Goal: Navigation & Orientation: Find specific page/section

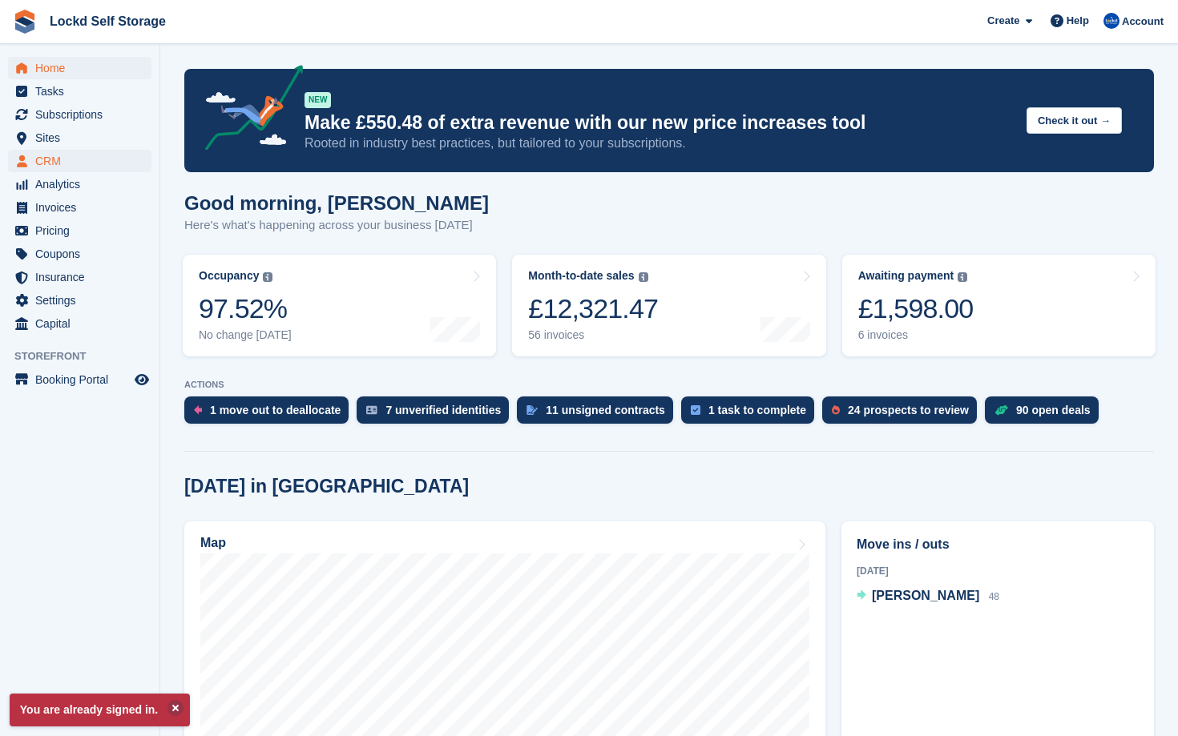
click at [113, 155] on span "CRM" at bounding box center [83, 161] width 96 height 22
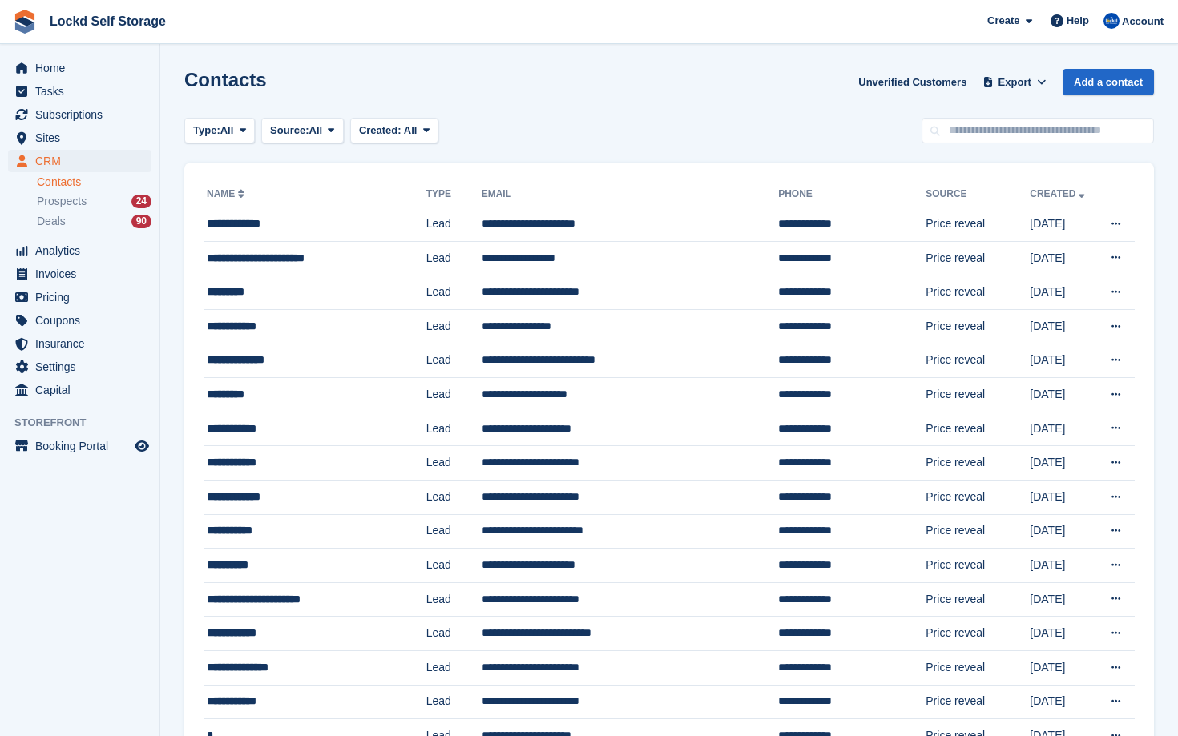
scroll to position [89, 0]
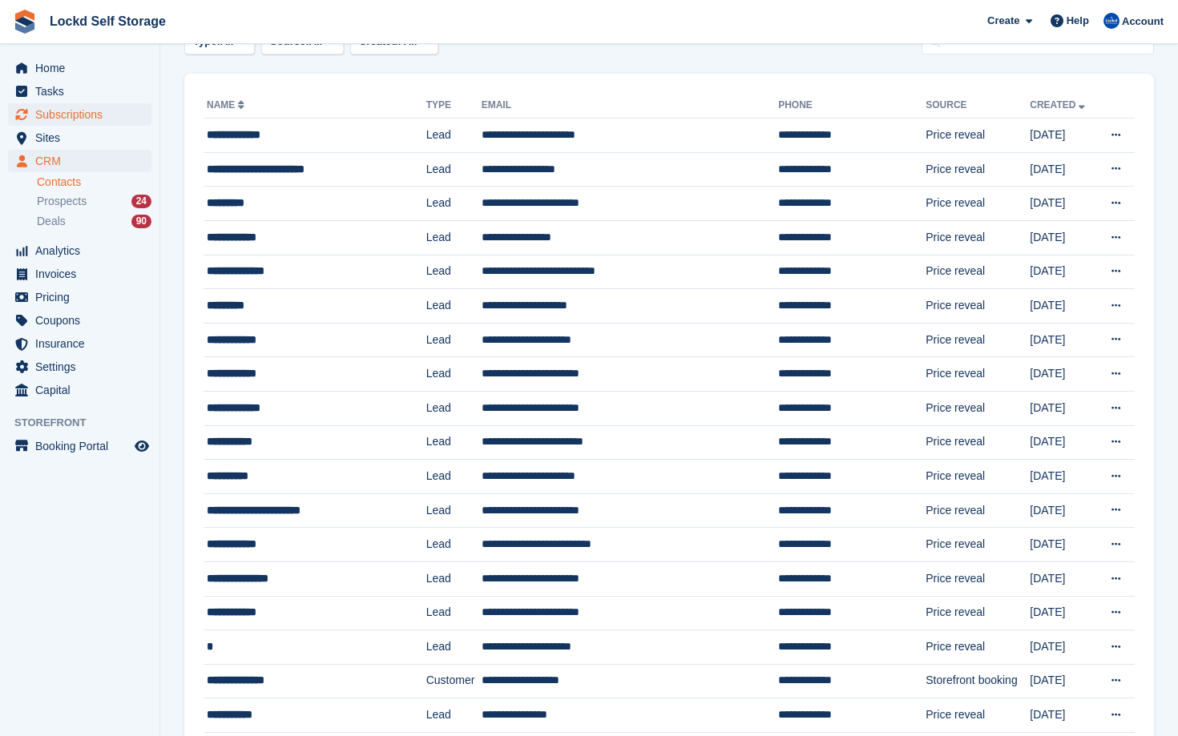
click at [91, 110] on span "Subscriptions" at bounding box center [83, 114] width 96 height 22
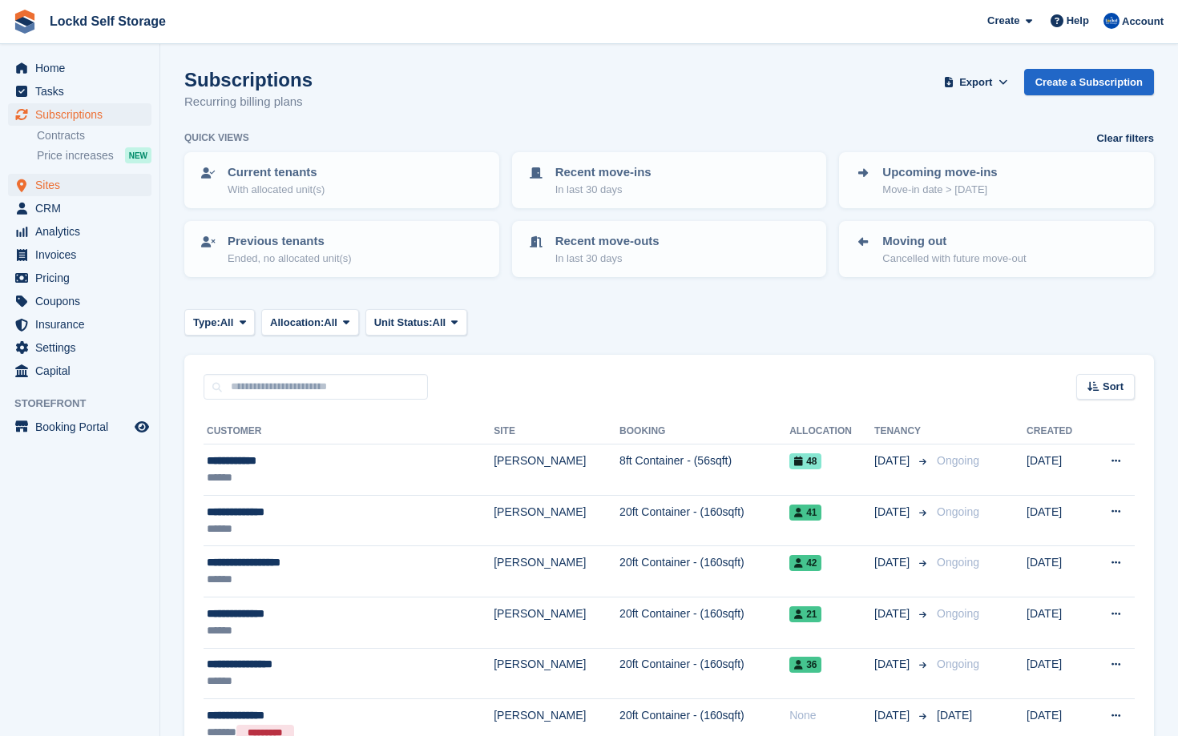
click at [103, 187] on span "Sites" at bounding box center [83, 185] width 96 height 22
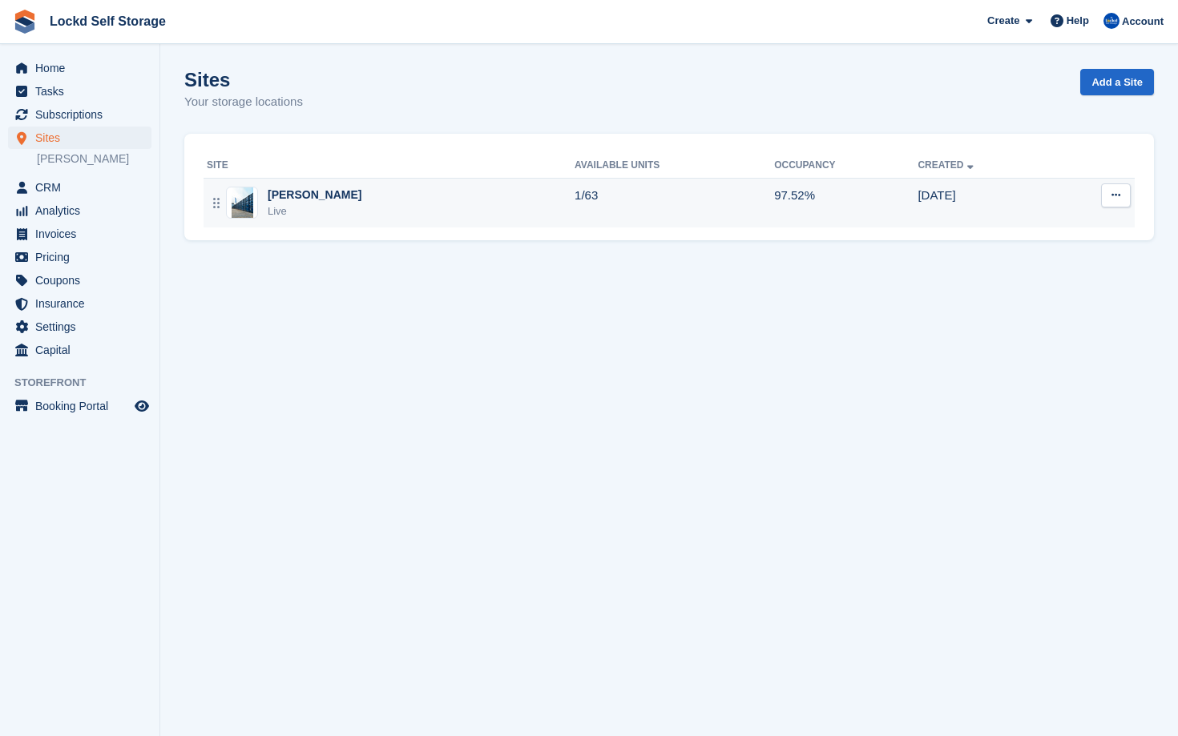
click at [461, 207] on div "Horley Live" at bounding box center [391, 203] width 368 height 33
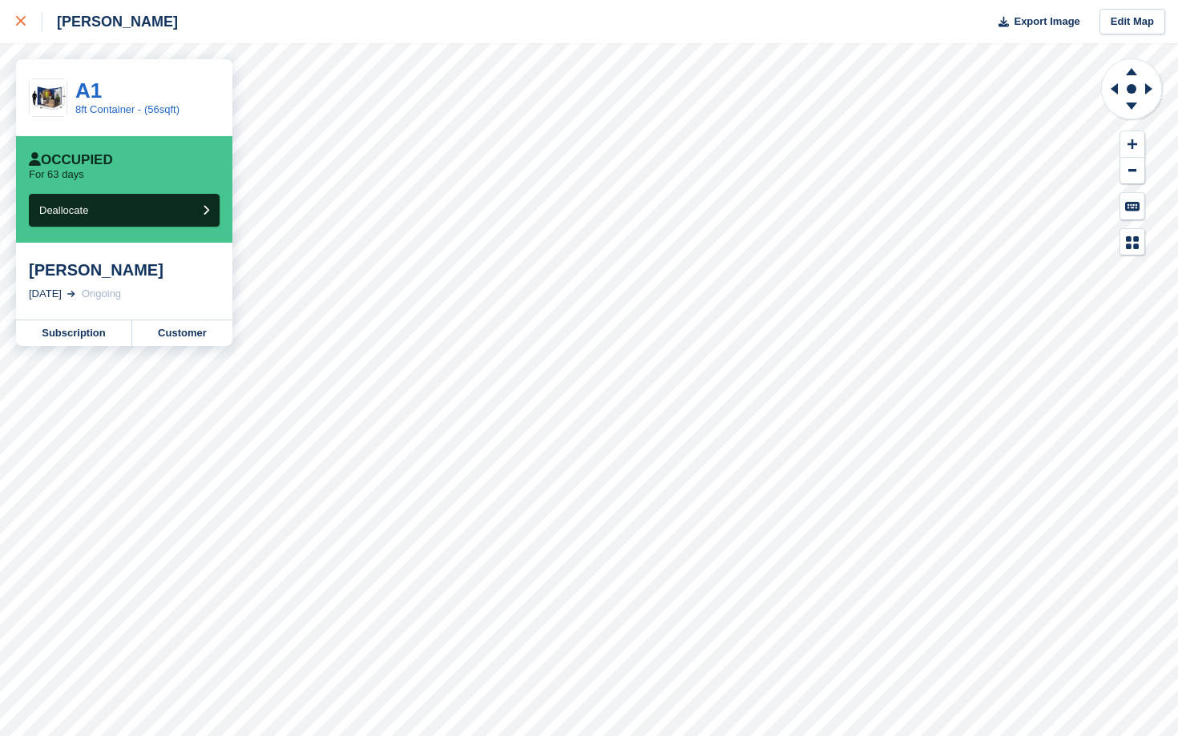
click at [31, 26] on div at bounding box center [29, 21] width 26 height 19
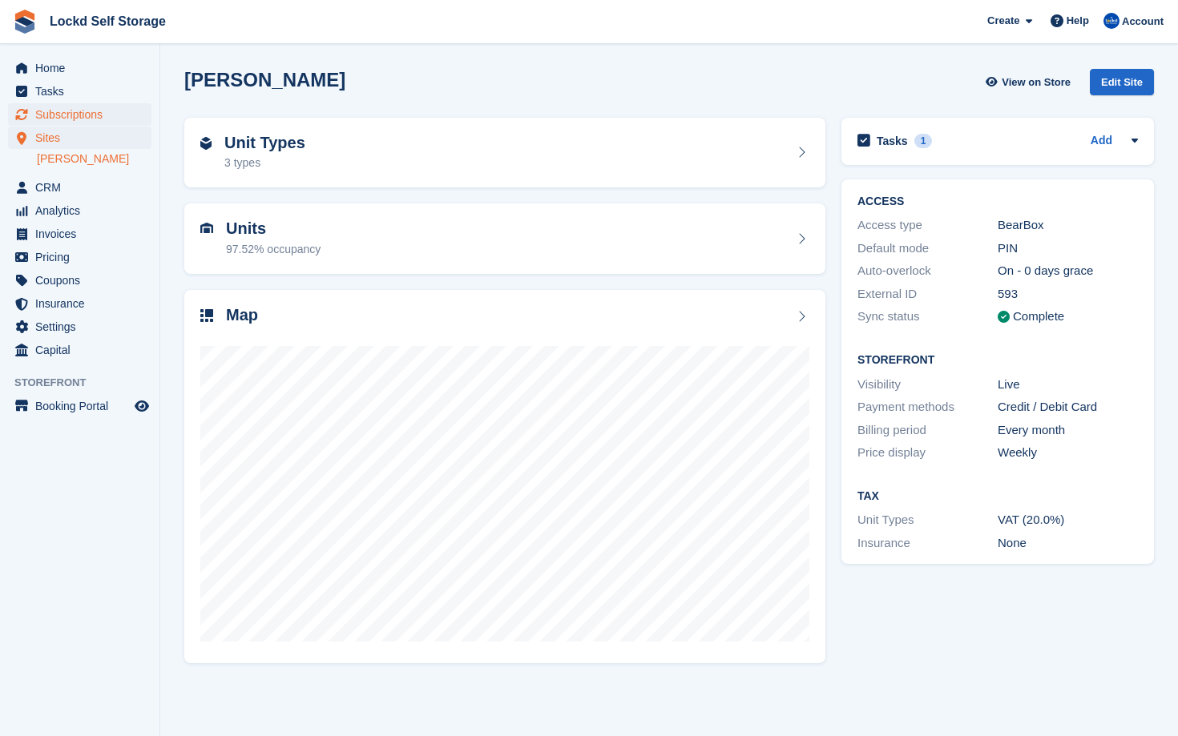
click at [74, 107] on span "Subscriptions" at bounding box center [83, 114] width 96 height 22
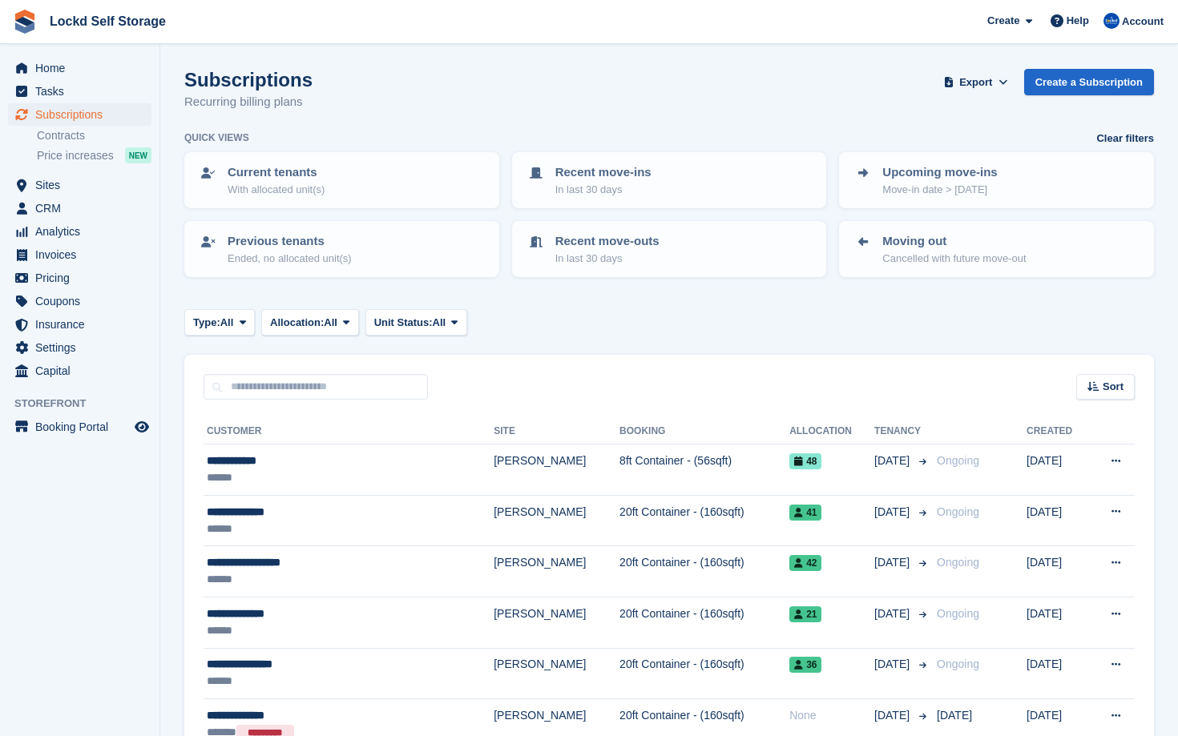
click at [91, 172] on div "Subscriptions Subscriptions Subscriptions Contracts Price increases NEW Contrac…" at bounding box center [79, 138] width 159 height 71
click at [95, 181] on span "Sites" at bounding box center [83, 185] width 96 height 22
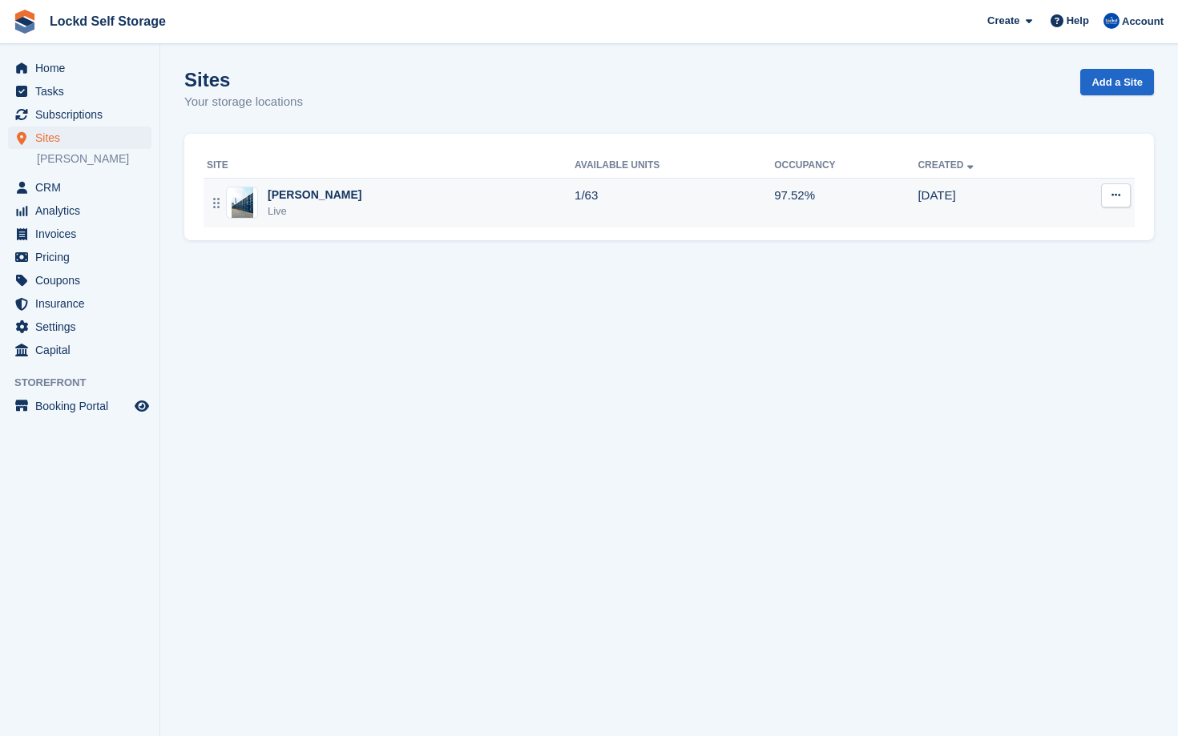
click at [459, 192] on div "Horley Live" at bounding box center [391, 203] width 368 height 33
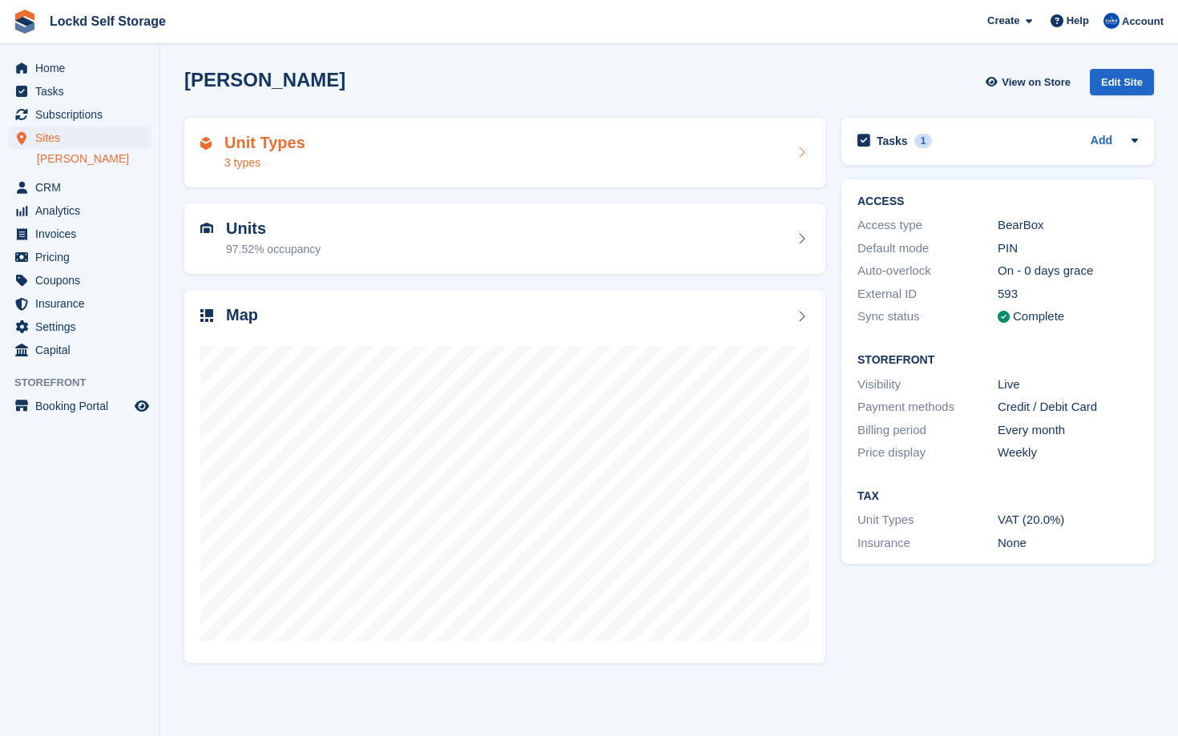
click at [330, 172] on div "Unit Types 3 types" at bounding box center [504, 153] width 641 height 71
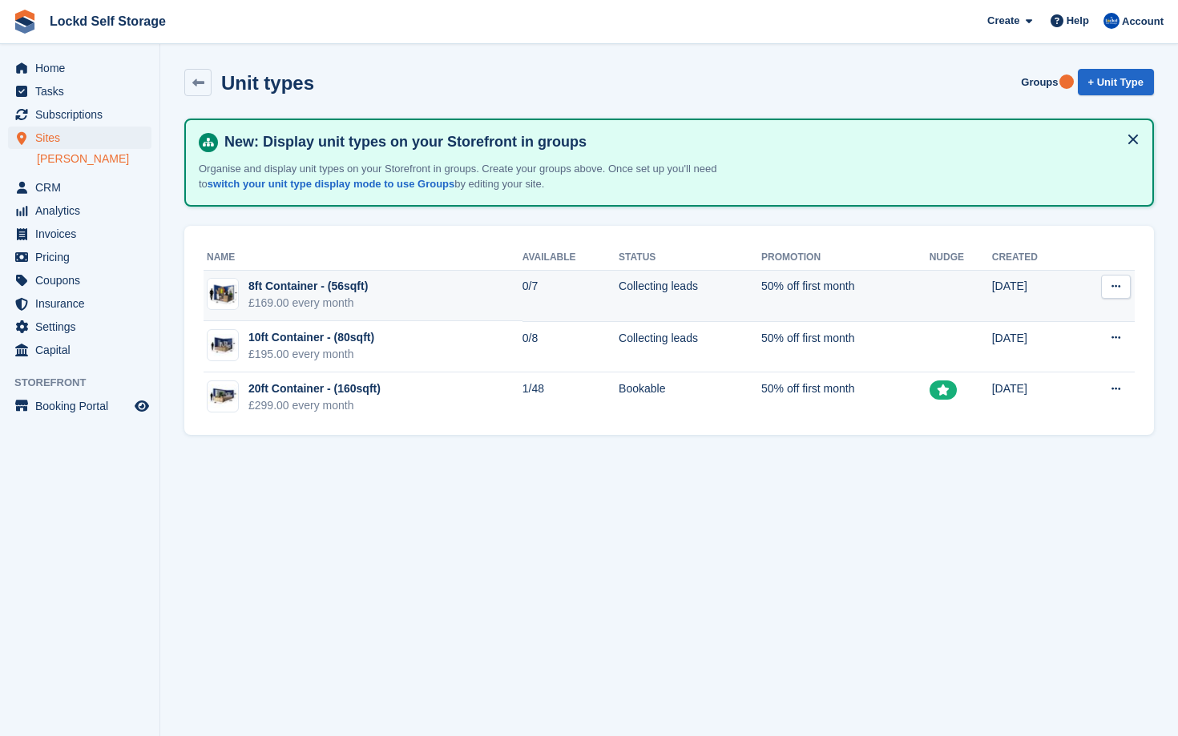
click at [305, 303] on div "£169.00 every month" at bounding box center [307, 303] width 119 height 17
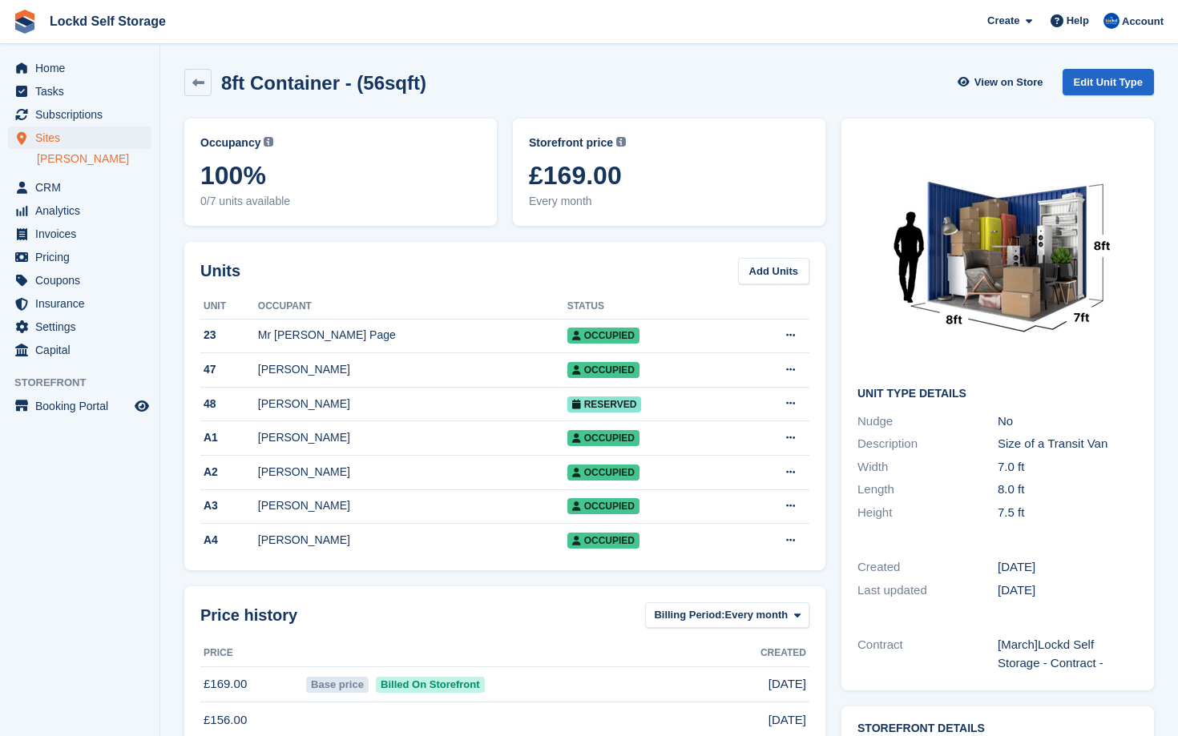
drag, startPoint x: 636, startPoint y: 178, endPoint x: 514, endPoint y: 173, distance: 121.9
click at [514, 173] on div "Storefront price The price any visitor to your Storefront will be asked to pay.…" at bounding box center [669, 172] width 312 height 107
click at [670, 179] on span "£169.00" at bounding box center [669, 175] width 280 height 29
drag, startPoint x: 649, startPoint y: 165, endPoint x: 525, endPoint y: 163, distance: 124.2
click at [525, 163] on div "Storefront price The price any visitor to your Storefront will be asked to pay.…" at bounding box center [669, 172] width 312 height 107
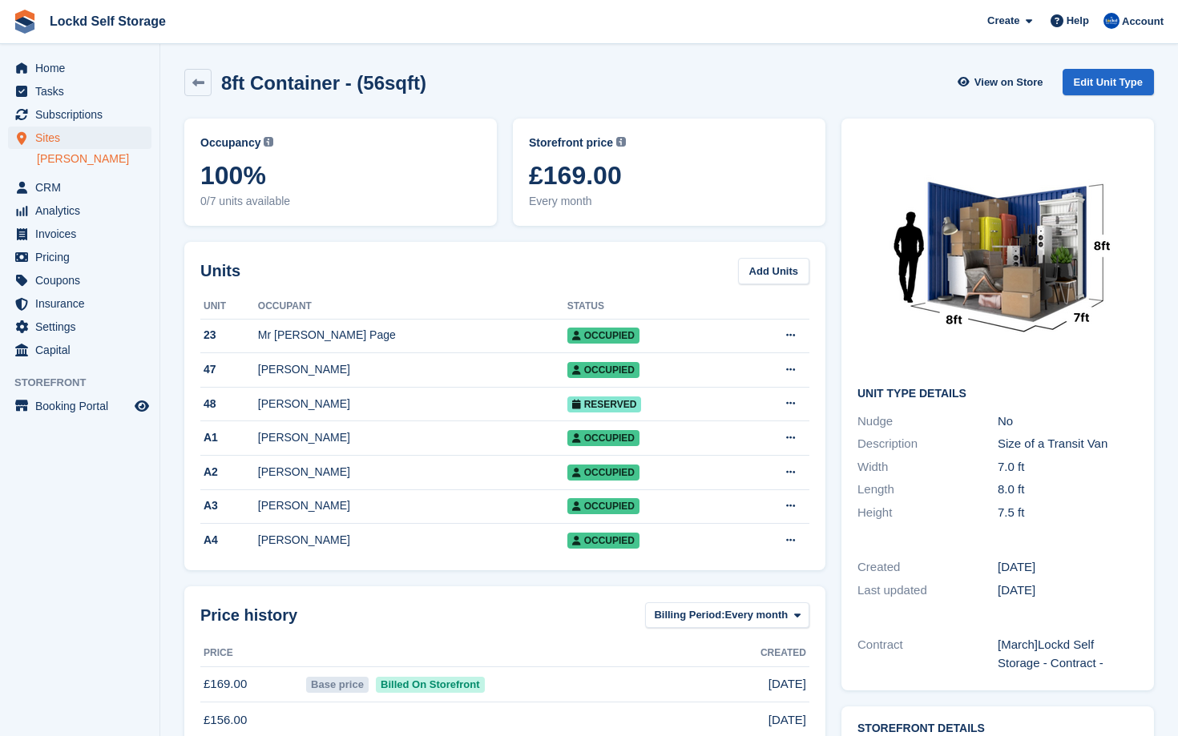
click at [688, 163] on span "£169.00" at bounding box center [669, 175] width 280 height 29
click at [646, 178] on span "£169.00" at bounding box center [669, 175] width 280 height 29
click at [643, 189] on span "£169.00" at bounding box center [669, 175] width 280 height 29
click at [640, 168] on span "£169.00" at bounding box center [669, 175] width 280 height 29
click at [667, 139] on div "Storefront price The price any visitor to your Storefront will be asked to pay.…" at bounding box center [669, 143] width 280 height 17
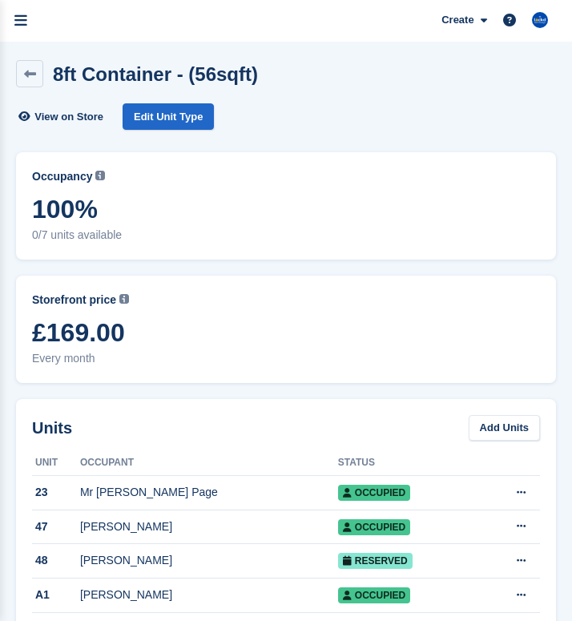
click at [31, 73] on icon at bounding box center [30, 74] width 12 height 12
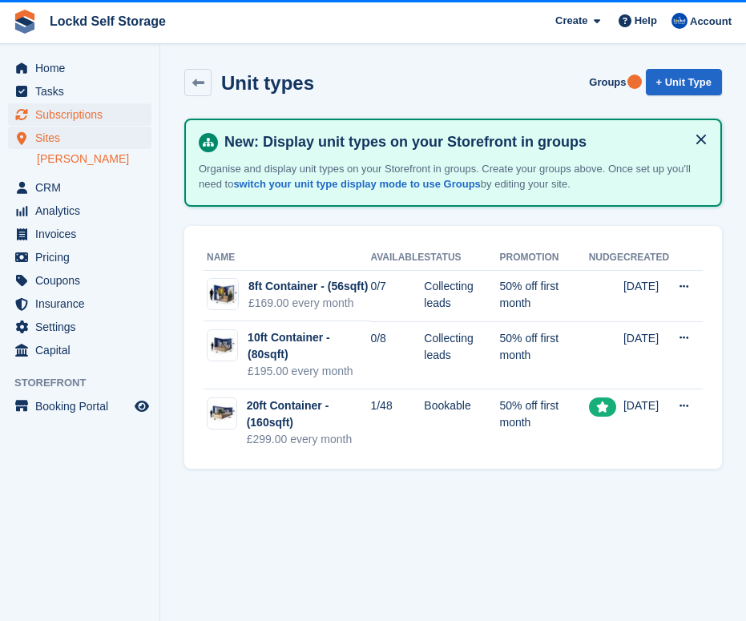
click at [64, 119] on span "Subscriptions" at bounding box center [83, 114] width 96 height 22
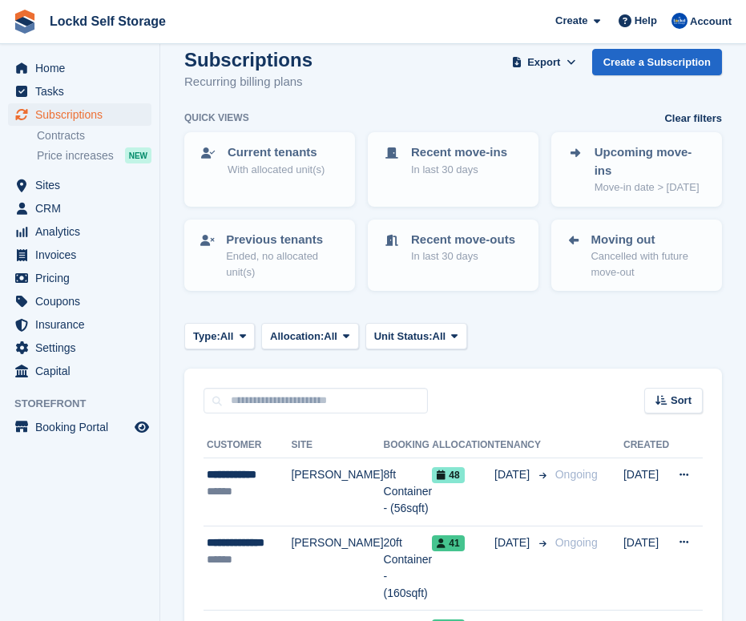
scroll to position [27, 0]
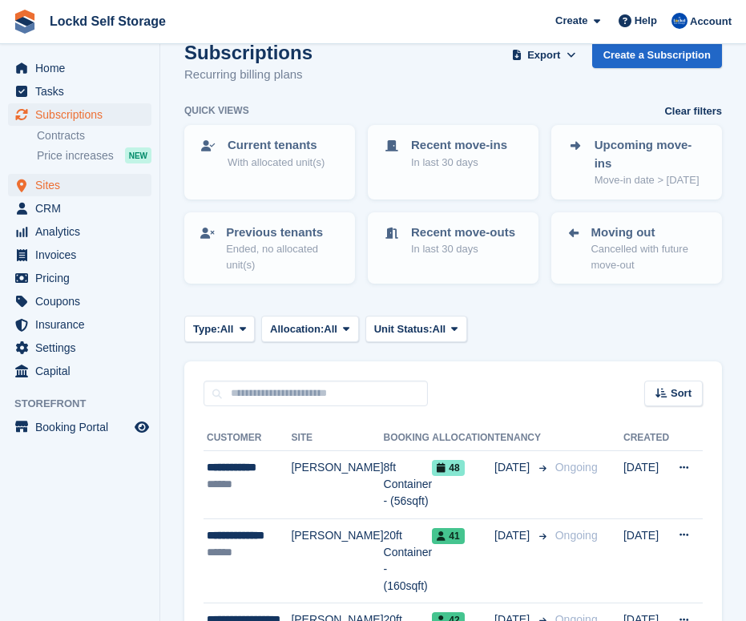
click at [70, 179] on span "Sites" at bounding box center [83, 185] width 96 height 22
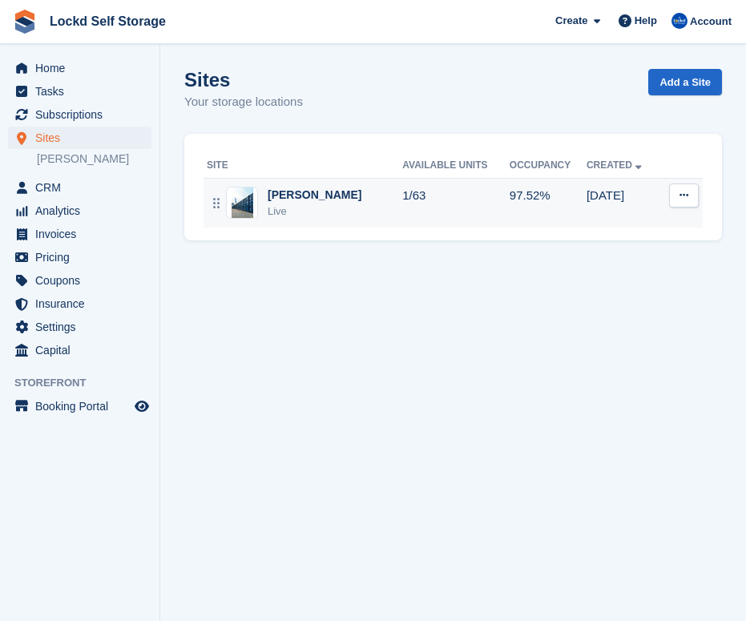
click at [416, 207] on td "1/63" at bounding box center [455, 203] width 107 height 50
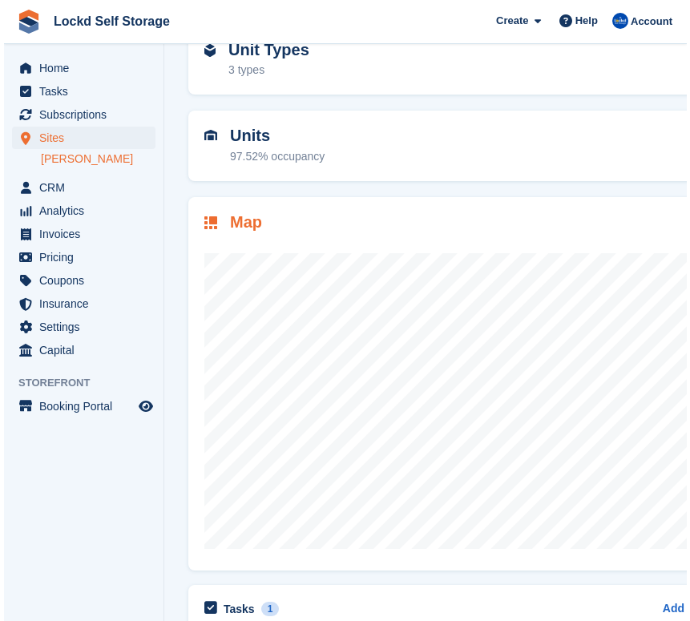
scroll to position [118, 0]
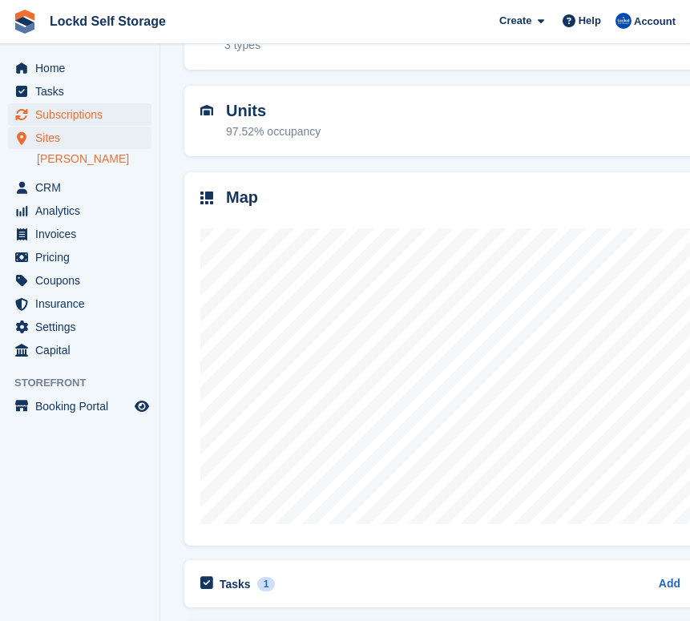
click at [76, 118] on span "Subscriptions" at bounding box center [83, 114] width 96 height 22
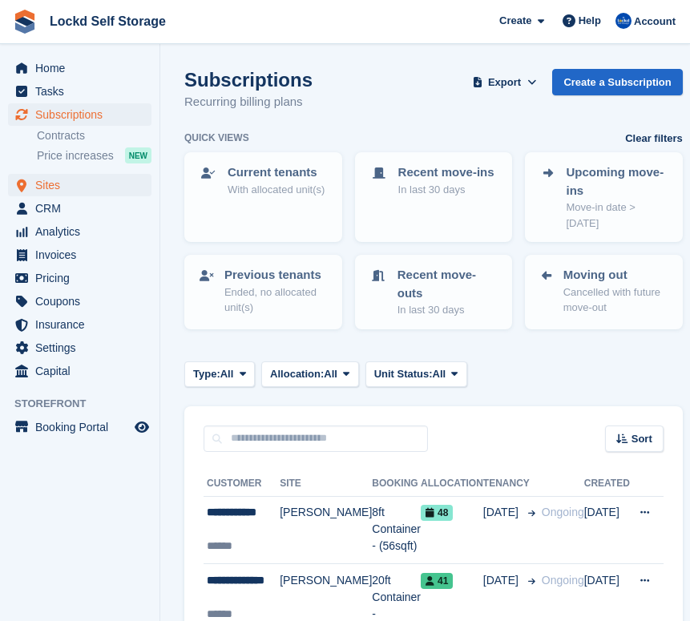
click at [54, 190] on span "Sites" at bounding box center [83, 185] width 96 height 22
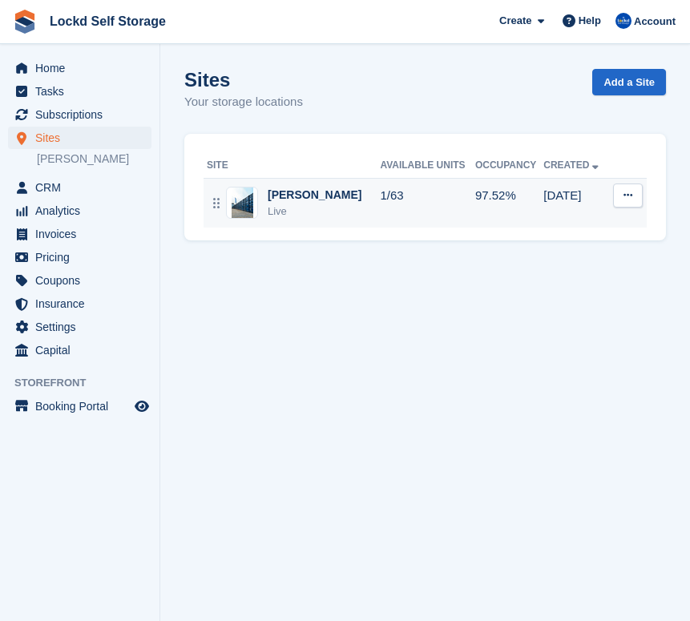
click at [386, 188] on td "1/63" at bounding box center [427, 203] width 95 height 50
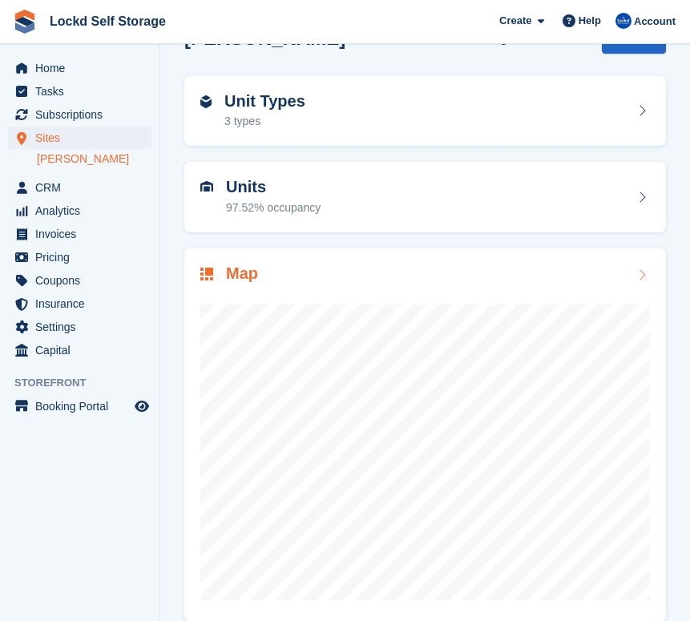
scroll to position [70, 0]
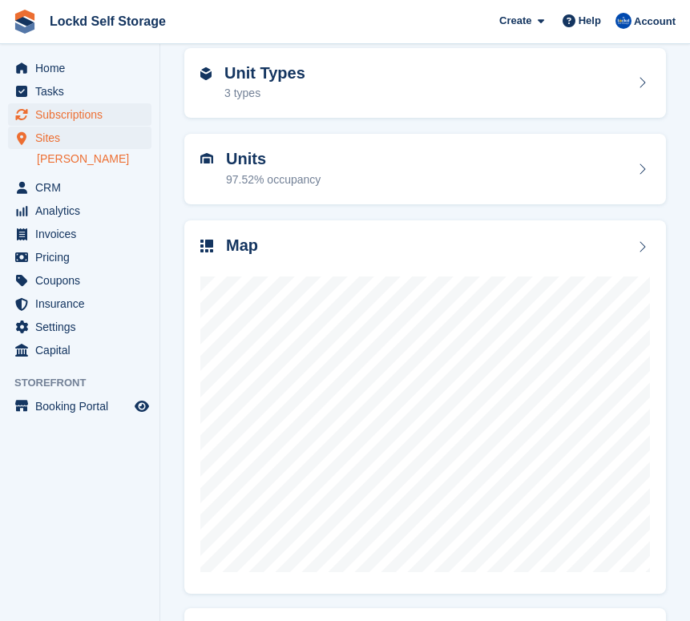
click at [99, 108] on span "Subscriptions" at bounding box center [83, 114] width 96 height 22
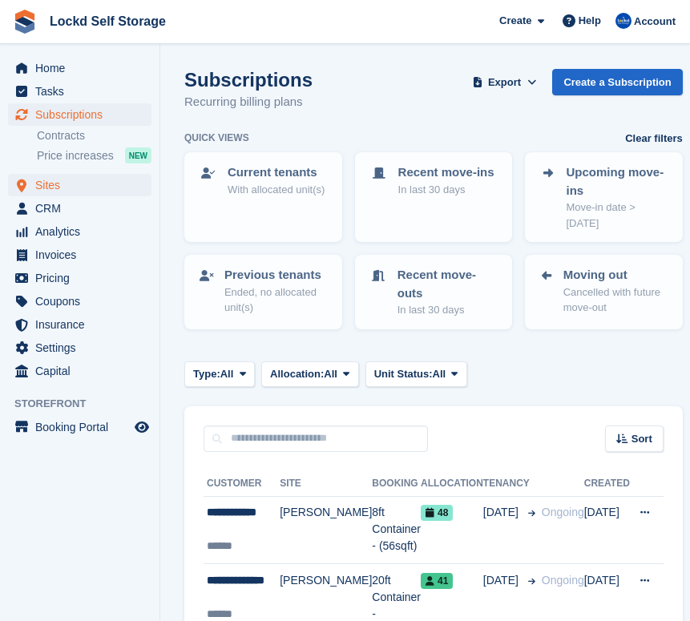
click at [68, 190] on span "Sites" at bounding box center [83, 185] width 96 height 22
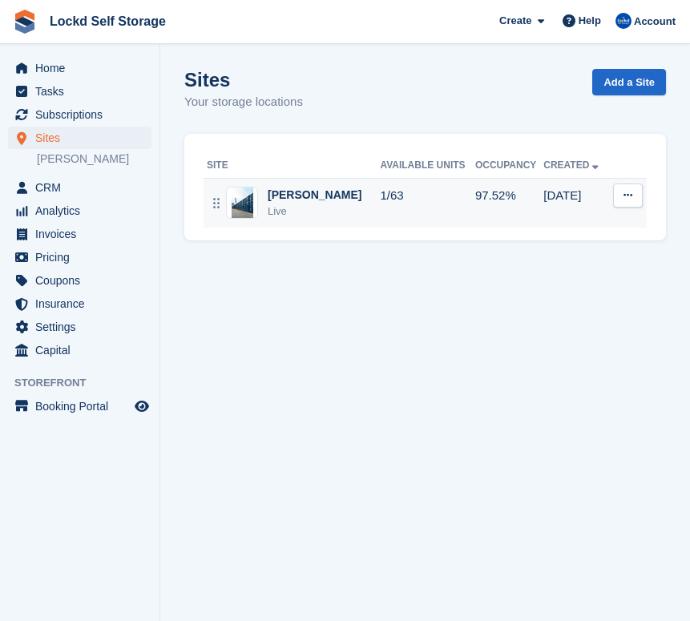
click at [380, 209] on td "1/63" at bounding box center [427, 203] width 95 height 50
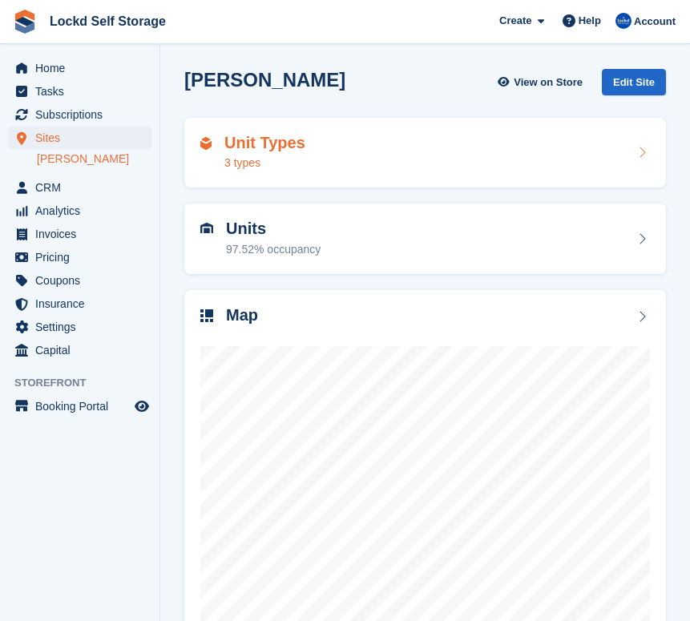
click at [419, 170] on div "Unit Types 3 types" at bounding box center [424, 153] width 449 height 38
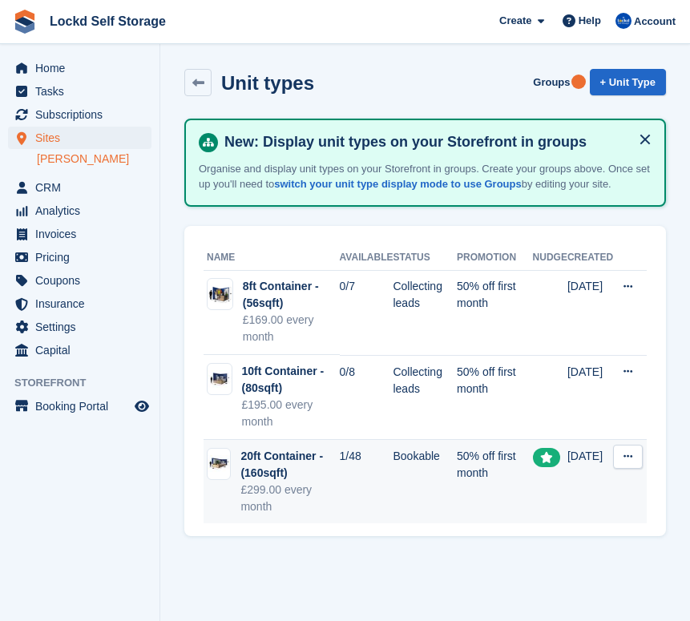
click at [363, 508] on td "1/48" at bounding box center [367, 482] width 54 height 84
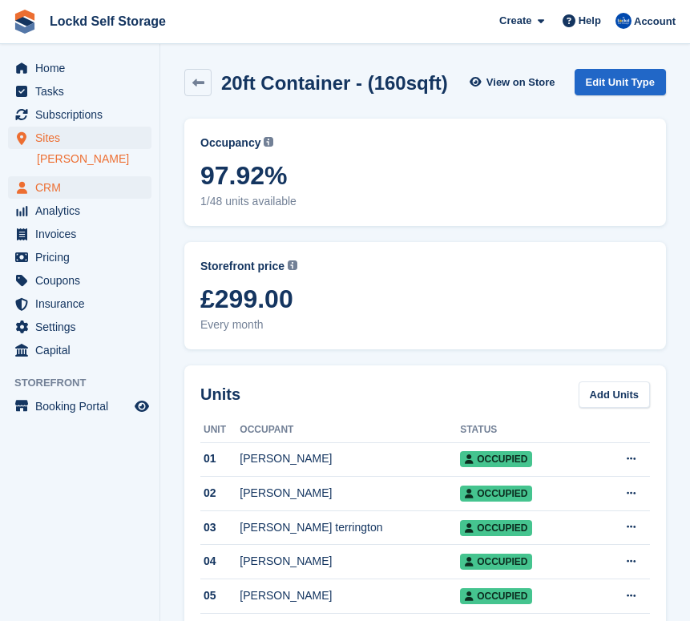
click at [78, 189] on span "CRM" at bounding box center [83, 187] width 96 height 22
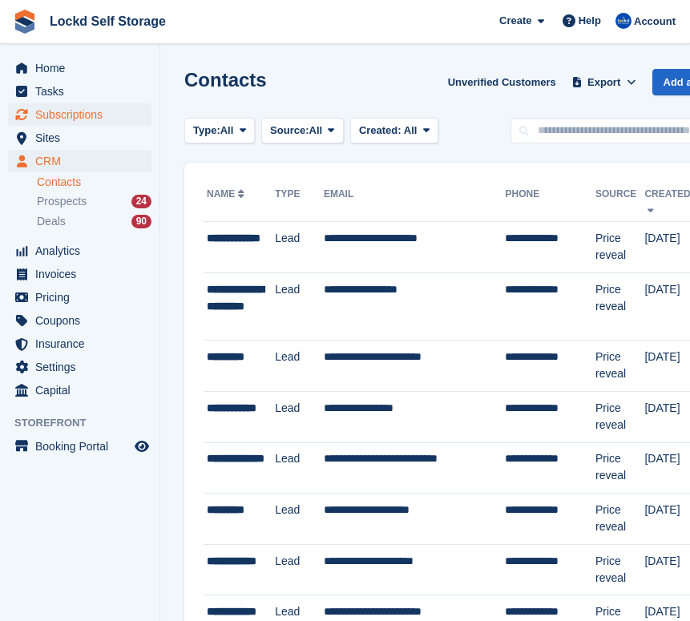
click at [107, 124] on span "Subscriptions" at bounding box center [83, 114] width 96 height 22
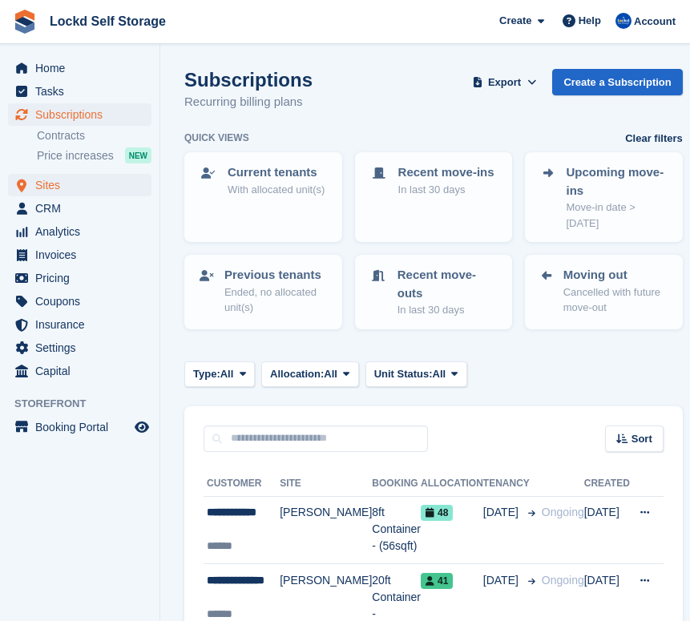
click at [99, 183] on span "Sites" at bounding box center [83, 185] width 96 height 22
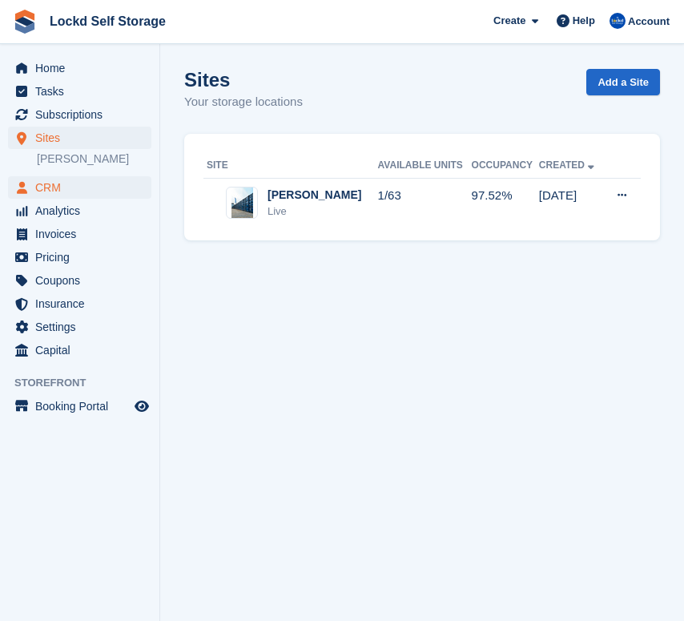
click at [83, 179] on span "CRM" at bounding box center [83, 187] width 96 height 22
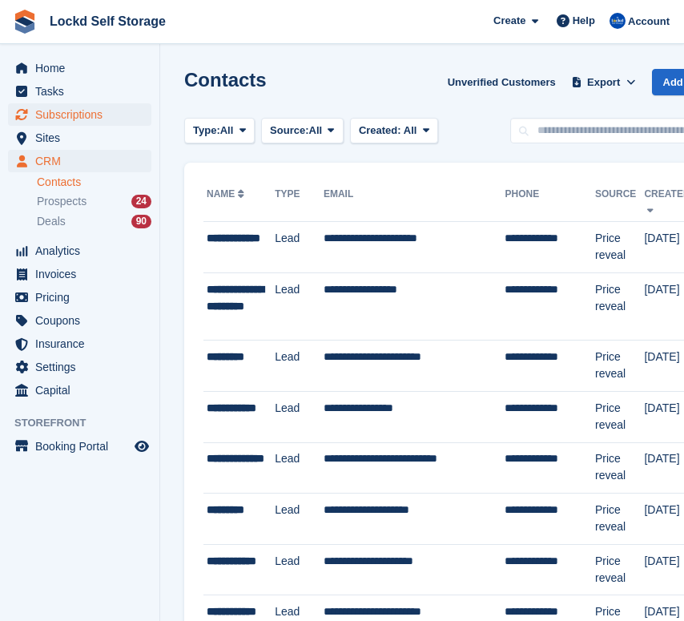
click at [95, 121] on span "Subscriptions" at bounding box center [83, 114] width 96 height 22
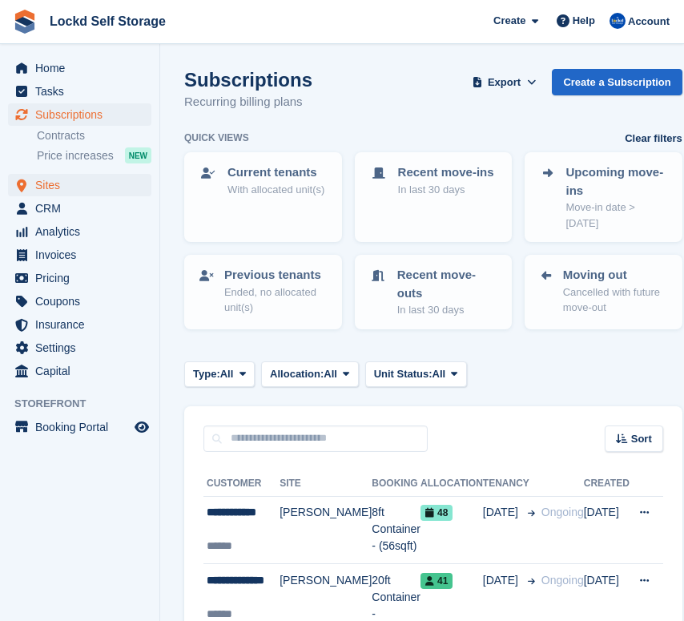
click at [74, 186] on span "Sites" at bounding box center [83, 185] width 96 height 22
